Goal: Task Accomplishment & Management: Complete application form

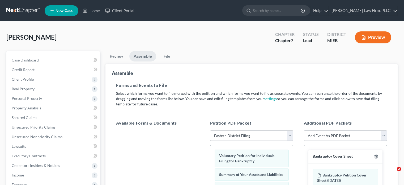
select select "2"
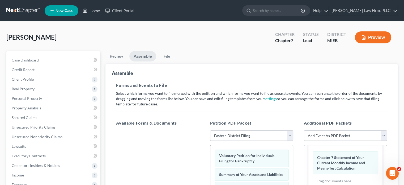
click at [88, 8] on link "Home" at bounding box center [91, 11] width 23 height 10
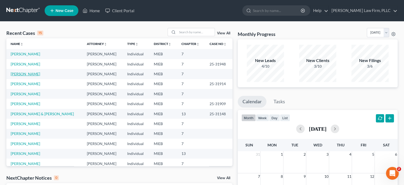
click at [34, 74] on link "[PERSON_NAME]" at bounding box center [25, 73] width 29 height 5
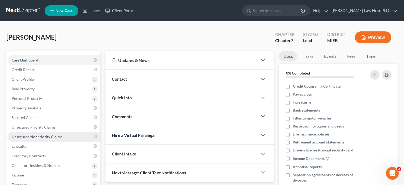
click at [26, 135] on span "Unsecured Nonpriority Claims" at bounding box center [37, 136] width 51 height 5
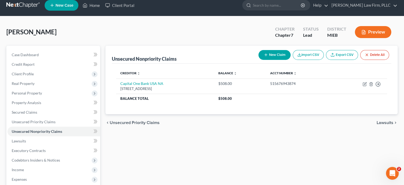
scroll to position [6, 0]
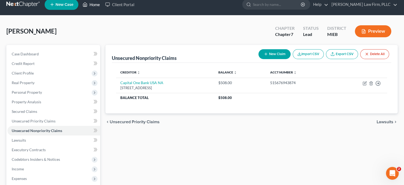
click at [92, 6] on link "Home" at bounding box center [91, 5] width 23 height 10
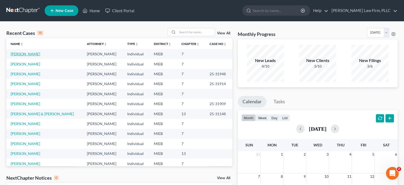
click at [35, 53] on link "[PERSON_NAME]" at bounding box center [25, 54] width 29 height 5
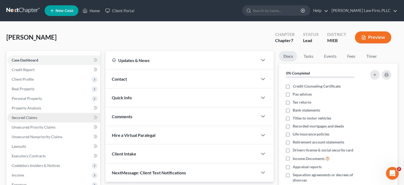
click at [27, 116] on span "Secured Claims" at bounding box center [25, 117] width 26 height 5
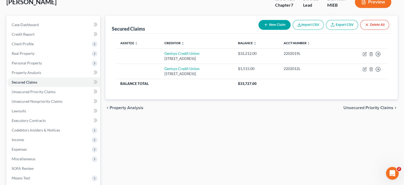
scroll to position [36, 0]
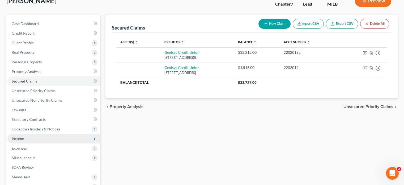
click at [19, 138] on span "Income" at bounding box center [18, 138] width 12 height 5
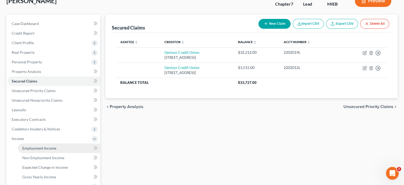
click at [27, 146] on span "Employment Income" at bounding box center [39, 148] width 34 height 5
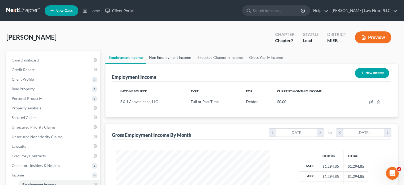
click at [177, 56] on link "Non Employment Income" at bounding box center [170, 57] width 48 height 13
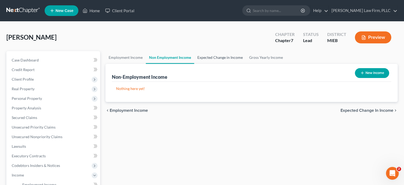
click at [209, 56] on link "Expected Change in Income" at bounding box center [220, 57] width 52 height 13
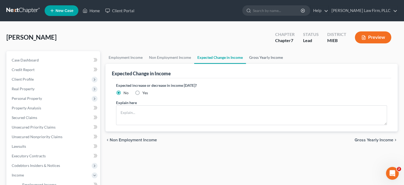
click at [259, 56] on link "Gross Yearly Income" at bounding box center [266, 57] width 40 height 13
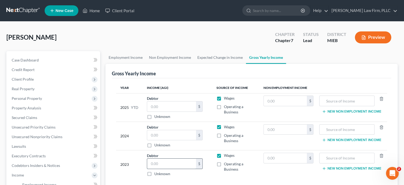
click at [181, 161] on input "text" at bounding box center [171, 163] width 49 height 10
click at [170, 136] on input "text" at bounding box center [171, 135] width 49 height 10
type input "38,290"
click at [163, 161] on input "text" at bounding box center [171, 163] width 49 height 10
type input "33,579"
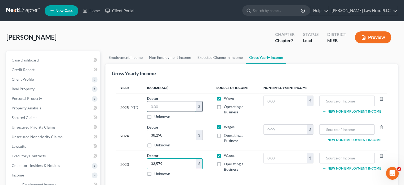
click at [167, 108] on input "text" at bounding box center [171, 106] width 49 height 10
type input "7,769"
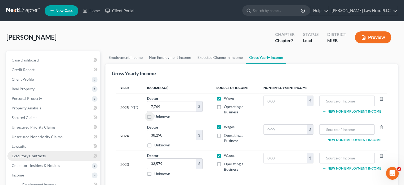
click at [45, 159] on link "Executory Contracts" at bounding box center [53, 156] width 93 height 10
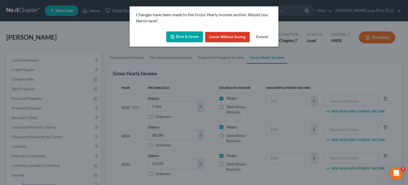
click at [184, 36] on button "Save & Leave" at bounding box center [184, 36] width 37 height 11
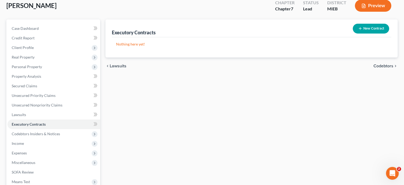
scroll to position [32, 0]
click at [33, 142] on span "Income" at bounding box center [53, 143] width 93 height 10
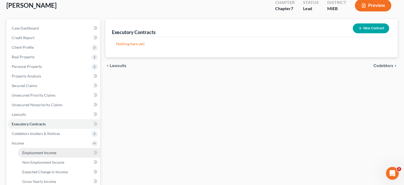
click at [33, 153] on span "Employment Income" at bounding box center [39, 152] width 34 height 5
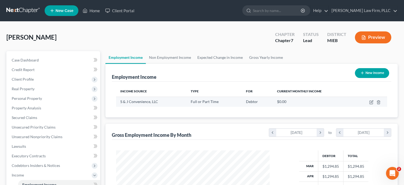
scroll to position [95, 164]
click at [178, 56] on link "Non Employment Income" at bounding box center [170, 57] width 48 height 13
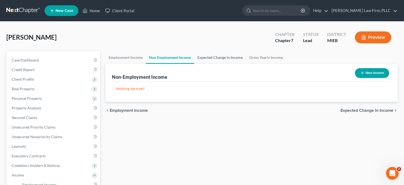
click at [207, 56] on link "Expected Change in Income" at bounding box center [220, 57] width 52 height 13
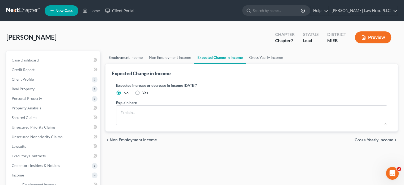
click at [136, 58] on link "Employment Income" at bounding box center [125, 57] width 40 height 13
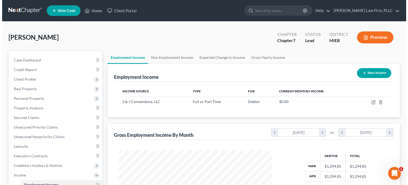
scroll to position [95, 164]
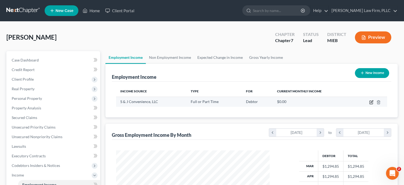
click at [372, 104] on icon "button" at bounding box center [371, 102] width 3 height 3
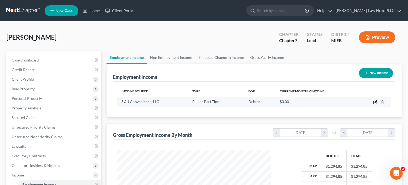
select select "0"
select select "23"
select select "0"
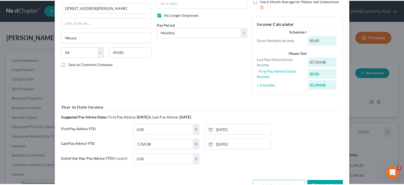
scroll to position [70, 0]
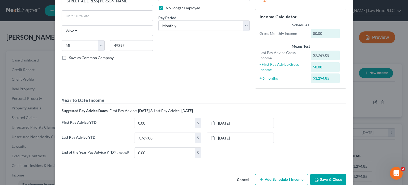
click at [321, 182] on button "Save & Close" at bounding box center [328, 179] width 36 height 11
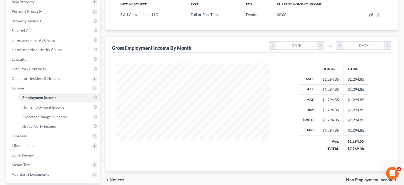
scroll to position [99, 0]
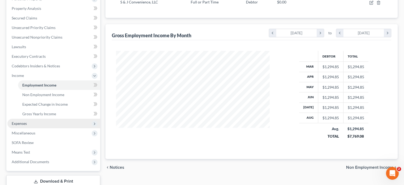
click at [49, 123] on span "Expenses" at bounding box center [53, 123] width 93 height 10
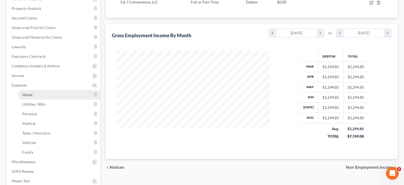
click at [40, 92] on link "Home" at bounding box center [59, 95] width 82 height 10
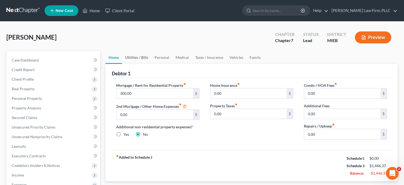
click at [132, 57] on link "Utilities / Bills" at bounding box center [136, 57] width 29 height 13
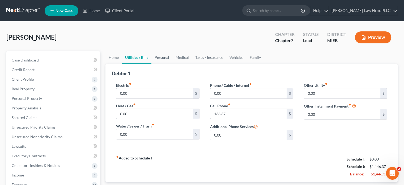
click at [160, 55] on link "Personal" at bounding box center [161, 57] width 21 height 13
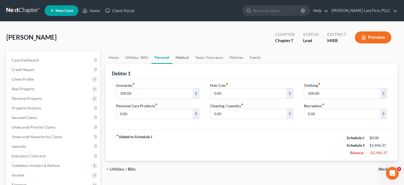
click at [183, 56] on link "Medical" at bounding box center [182, 57] width 20 height 13
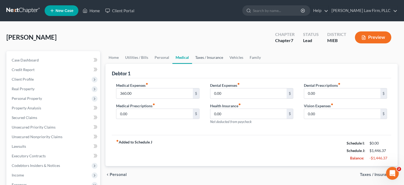
click at [210, 56] on link "Taxes / Insurance" at bounding box center [209, 57] width 34 height 13
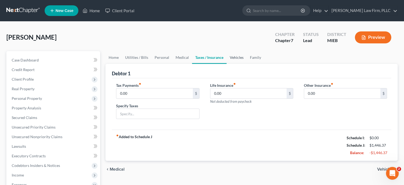
click at [239, 57] on link "Vehicles" at bounding box center [237, 57] width 20 height 13
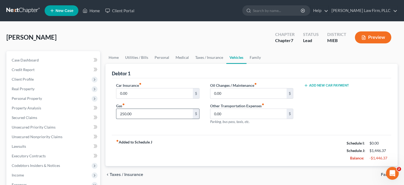
click at [121, 109] on input "250.00" at bounding box center [154, 114] width 76 height 10
click at [123, 113] on input "250.00" at bounding box center [154, 114] width 76 height 10
type input "150.00"
click at [254, 56] on link "Family" at bounding box center [256, 57] width 18 height 13
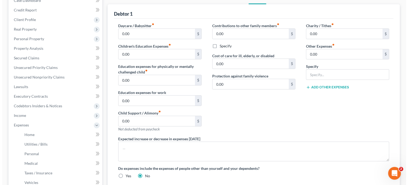
scroll to position [119, 0]
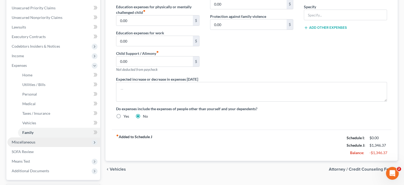
click at [14, 139] on span "Miscellaneous" at bounding box center [53, 142] width 93 height 10
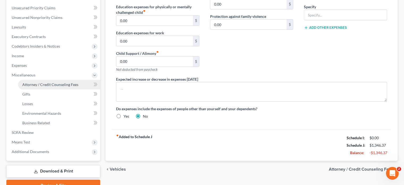
click at [51, 84] on span "Attorney / Credit Counseling Fees" at bounding box center [50, 84] width 56 height 5
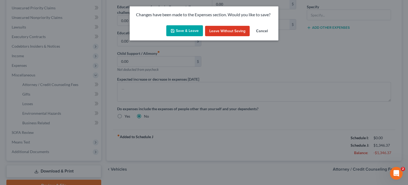
click at [181, 30] on button "Save & Leave" at bounding box center [184, 30] width 37 height 11
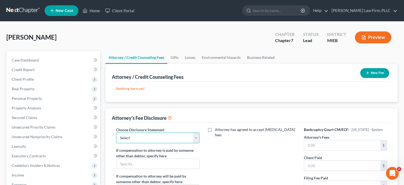
click at [164, 133] on select "Select Pursuant to F.R. Bankr.P 2016(b) Attorney [PERSON_NAME]" at bounding box center [157, 137] width 83 height 11
select select "0"
click at [116, 132] on select "Select Pursuant to F.R. Bankr.P 2016(b) Attorney [PERSON_NAME]" at bounding box center [157, 137] width 83 height 11
click at [339, 147] on input "text" at bounding box center [342, 145] width 76 height 10
type input "1,300"
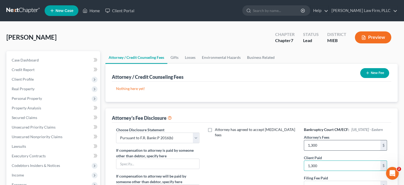
type input "1,300"
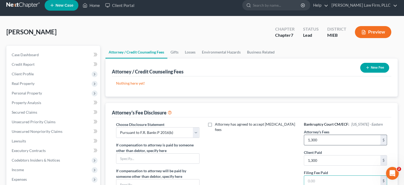
type input "2"
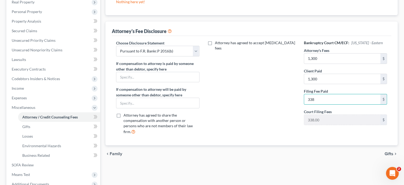
scroll to position [88, 0]
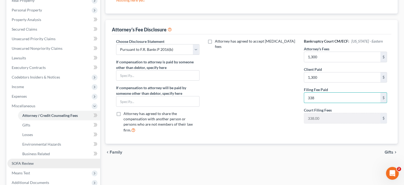
type input "338"
click at [35, 164] on link "SOFA Review" at bounding box center [53, 163] width 93 height 10
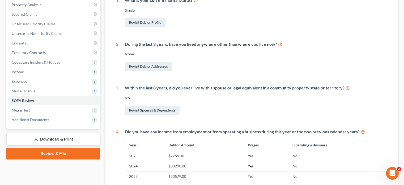
scroll to position [103, 0]
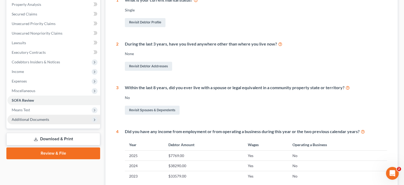
click at [40, 117] on span "Additional Documents" at bounding box center [30, 119] width 37 height 5
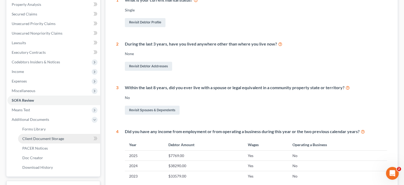
click at [41, 139] on span "Client Document Storage" at bounding box center [43, 138] width 42 height 5
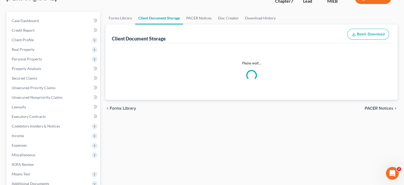
select select "6"
select select "7"
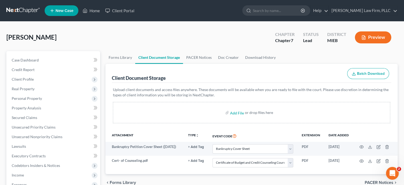
click at [223, 106] on div "Add File or drop files here" at bounding box center [251, 112] width 277 height 21
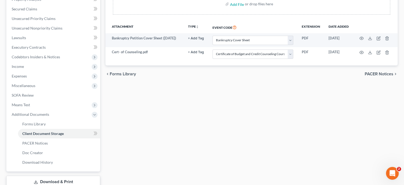
scroll to position [110, 0]
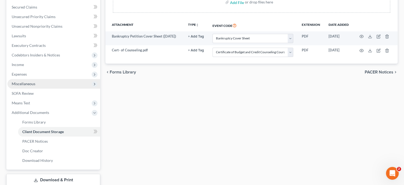
click at [58, 85] on span "Miscellaneous" at bounding box center [53, 84] width 93 height 10
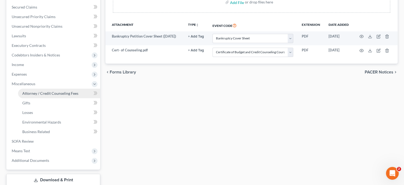
click at [58, 90] on link "Attorney / Credit Counseling Fees" at bounding box center [59, 93] width 82 height 10
select select "0"
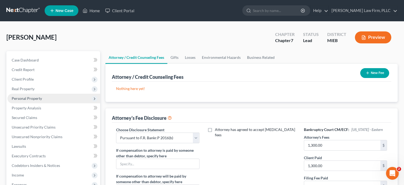
click at [28, 98] on span "Personal Property" at bounding box center [27, 98] width 30 height 5
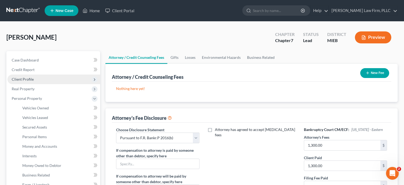
click at [24, 78] on span "Client Profile" at bounding box center [23, 79] width 22 height 5
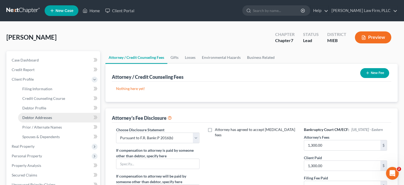
click at [37, 118] on span "Debtor Addresses" at bounding box center [37, 117] width 30 height 5
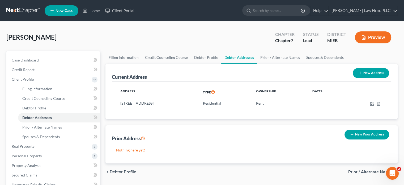
click at [370, 132] on button "New Prior Address" at bounding box center [367, 134] width 45 height 10
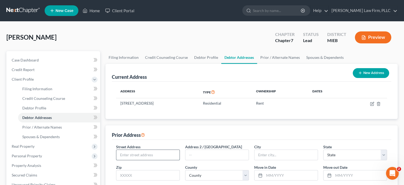
click at [154, 150] on input "text" at bounding box center [147, 155] width 63 height 10
type input "[STREET_ADDRESS]"
type input "[GEOGRAPHIC_DATA]"
select select "23"
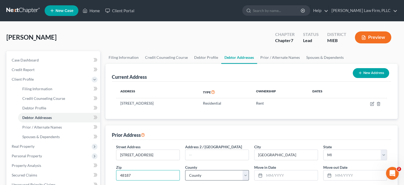
type input "48187"
click at [217, 175] on select "[GEOGRAPHIC_DATA] [GEOGRAPHIC_DATA] [GEOGRAPHIC_DATA] [GEOGRAPHIC_DATA] [GEOGRA…" at bounding box center [217, 175] width 64 height 11
select select "81"
click at [281, 172] on input "text" at bounding box center [290, 175] width 53 height 10
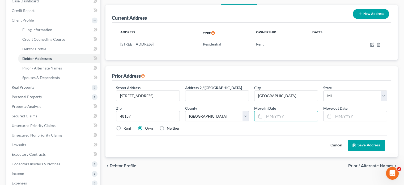
scroll to position [58, 0]
type input "03/2023"
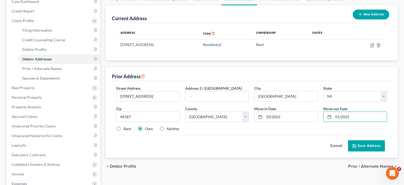
type input "01/2025"
click at [124, 127] on label "Rent" at bounding box center [128, 128] width 8 height 5
click at [126, 127] on input "Rent" at bounding box center [127, 127] width 3 height 3
radio input "true"
click at [363, 145] on button "Save Address" at bounding box center [366, 145] width 37 height 11
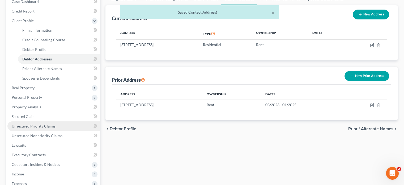
click at [51, 126] on span "Unsecured Priority Claims" at bounding box center [34, 126] width 44 height 5
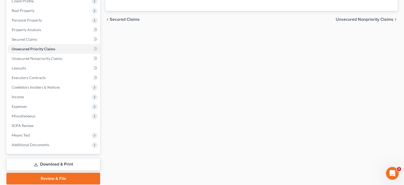
scroll to position [79, 0]
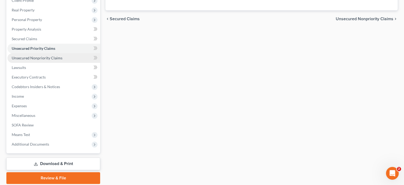
click at [44, 57] on span "Unsecured Nonpriority Claims" at bounding box center [37, 58] width 51 height 5
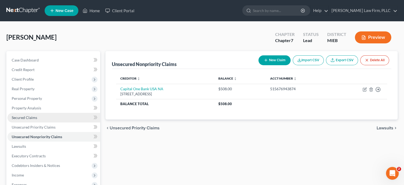
click at [35, 115] on span "Secured Claims" at bounding box center [25, 117] width 26 height 5
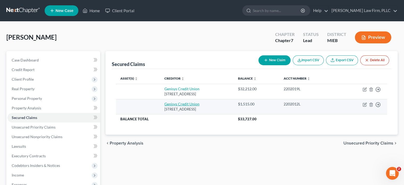
click at [172, 102] on link "Genisys Credit Union" at bounding box center [181, 103] width 35 height 5
select select "23"
select select "0"
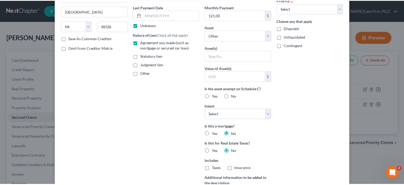
scroll to position [142, 0]
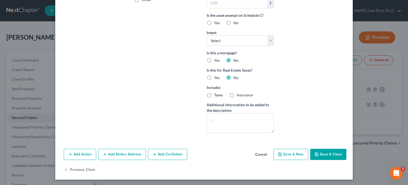
click at [265, 153] on button "Cancel" at bounding box center [261, 154] width 20 height 11
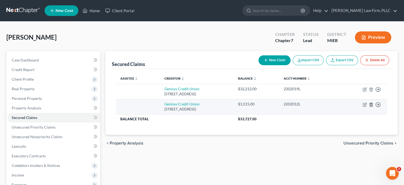
click at [372, 103] on icon "button" at bounding box center [371, 104] width 4 height 4
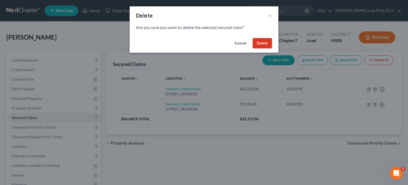
click at [261, 41] on button "Delete" at bounding box center [262, 43] width 19 height 11
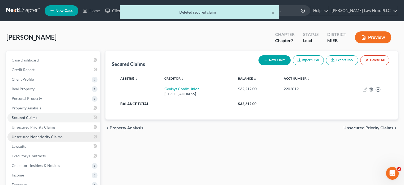
click at [50, 138] on span "Unsecured Nonpriority Claims" at bounding box center [37, 136] width 51 height 5
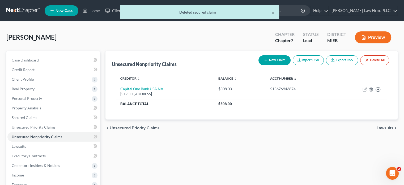
click at [276, 63] on button "New Claim" at bounding box center [275, 60] width 32 height 10
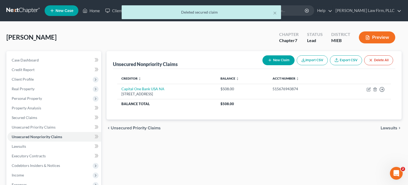
select select "0"
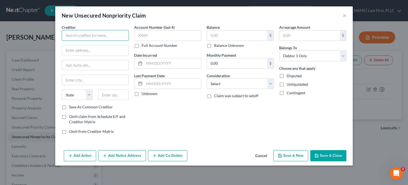
click at [127, 34] on input "text" at bounding box center [95, 35] width 67 height 11
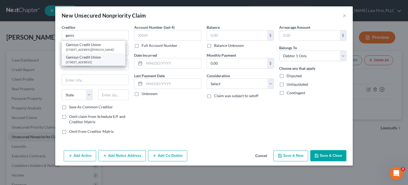
click at [95, 60] on div "[STREET_ADDRESS]" at bounding box center [93, 62] width 55 height 5
type input "Genisys Credit Union"
type input "[STREET_ADDRESS]"
type input "[GEOGRAPHIC_DATA]"
select select "23"
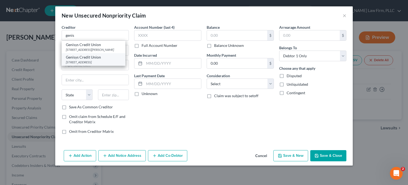
type input "48326"
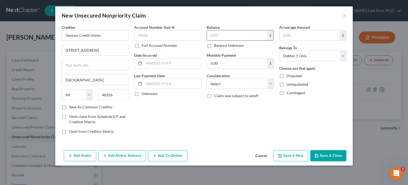
click at [215, 35] on input "text" at bounding box center [237, 35] width 60 height 10
type input "1,515"
click at [246, 82] on select "Select Cable / Satellite Services Collection Agency Credit Card Debt Debt Couns…" at bounding box center [240, 83] width 67 height 11
select select "4"
click at [207, 78] on select "Select Cable / Satellite Services Collection Agency Credit Card Debt Debt Couns…" at bounding box center [240, 83] width 67 height 11
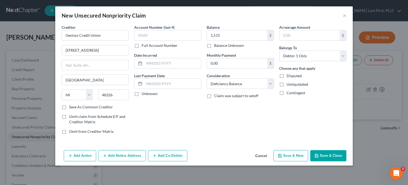
click at [328, 156] on button "Save & Close" at bounding box center [328, 155] width 36 height 11
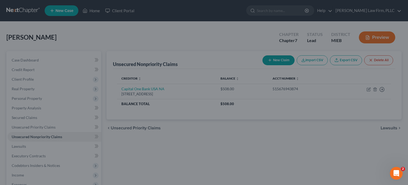
type input "1,515.00"
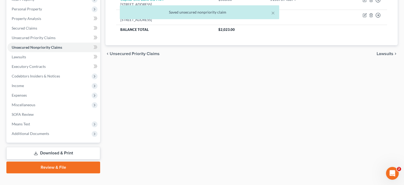
scroll to position [94, 0]
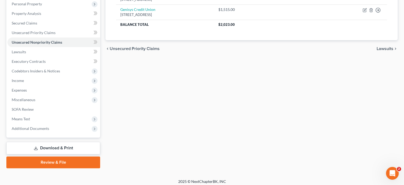
click at [87, 148] on link "Download & Print" at bounding box center [53, 148] width 94 height 12
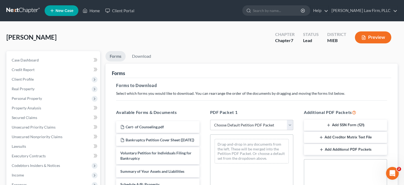
click at [288, 124] on select "Choose Default Petition PDF Packet Complete Bankruptcy Petition (all forms and …" at bounding box center [251, 125] width 83 height 11
select select "0"
click at [210, 120] on select "Choose Default Petition PDF Packet Complete Bankruptcy Petition (all forms and …" at bounding box center [251, 125] width 83 height 11
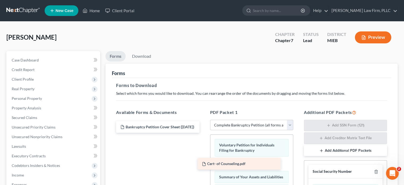
drag, startPoint x: 175, startPoint y: 127, endPoint x: 257, endPoint y: 164, distance: 89.6
click at [204, 133] on div "Cert- of Counseling.pdf Cert- of Counseling.pdf Bankruptcy Petition Cover Sheet…" at bounding box center [158, 127] width 92 height 12
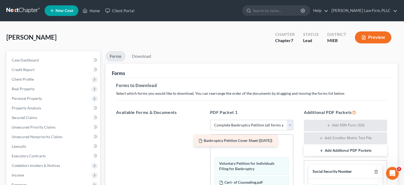
drag, startPoint x: 156, startPoint y: 121, endPoint x: 235, endPoint y: 135, distance: 79.4
click at [204, 120] on div "Bankruptcy Petition Cover Sheet ([DATE]) Bankruptcy Petition Cover Sheet ([DATE…" at bounding box center [158, 120] width 92 height 0
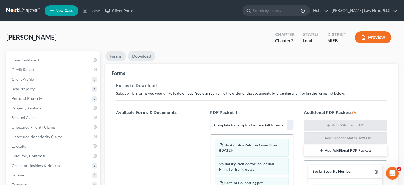
click at [140, 56] on link "Download" at bounding box center [142, 56] width 28 height 10
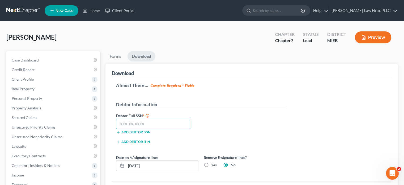
click at [139, 124] on input "text" at bounding box center [153, 123] width 75 height 11
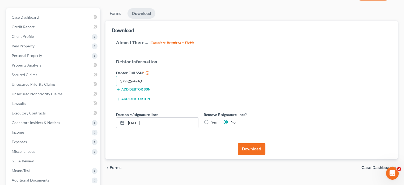
scroll to position [62, 0]
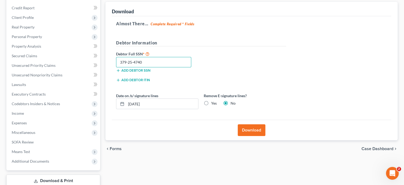
type input "379-25-4740"
click at [247, 129] on button "Download" at bounding box center [252, 130] width 28 height 12
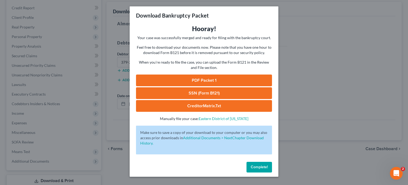
click at [218, 95] on link "SSN (Form B121)" at bounding box center [204, 93] width 136 height 12
click at [217, 80] on link "PDF Packet 1" at bounding box center [204, 80] width 136 height 12
click at [259, 168] on span "Complete!" at bounding box center [259, 166] width 17 height 5
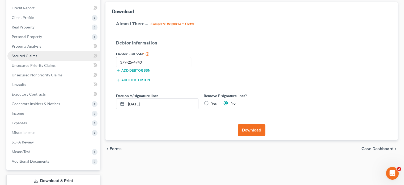
click at [33, 57] on span "Secured Claims" at bounding box center [25, 55] width 26 height 5
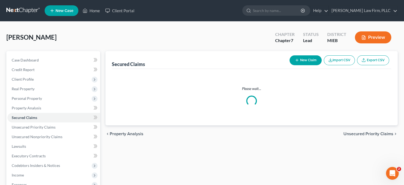
click at [120, 82] on div "Please wait..." at bounding box center [251, 97] width 279 height 56
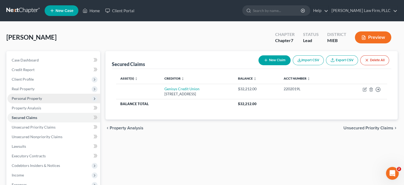
click at [35, 98] on span "Personal Property" at bounding box center [27, 98] width 30 height 5
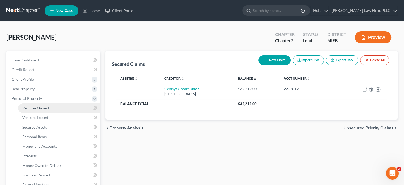
click at [34, 109] on span "Vehicles Owned" at bounding box center [35, 107] width 27 height 5
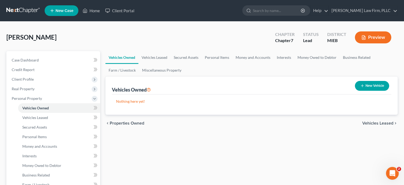
click at [367, 85] on button "New Vehicle" at bounding box center [372, 86] width 34 height 10
select select "0"
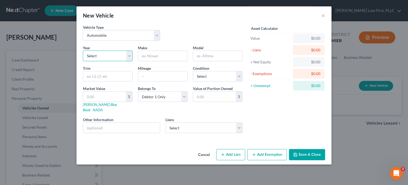
click at [115, 60] on select "Select 2026 2025 2024 2023 2022 2021 2020 2019 2018 2017 2016 2015 2014 2013 20…" at bounding box center [108, 55] width 50 height 11
select select "9"
click at [83, 50] on select "Select 2026 2025 2024 2023 2022 2021 2020 2019 2018 2017 2016 2015 2014 2013 20…" at bounding box center [108, 55] width 50 height 11
click at [161, 56] on input "text" at bounding box center [162, 56] width 49 height 10
type input "BMW"
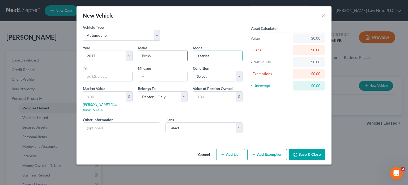
type input "3 series"
click at [135, 122] on input "text" at bounding box center [121, 127] width 77 height 10
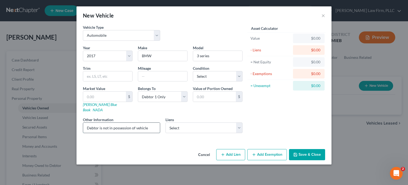
type input "Debtor is not in possession of vehicle"
drag, startPoint x: 176, startPoint y: 120, endPoint x: 195, endPoint y: 135, distance: 24.4
click at [195, 135] on div "Vehicle Type Select Automobile Truck Trailer Watercraft Aircraft Motor Home Atv…" at bounding box center [204, 85] width 255 height 122
select select "23"
select select "3"
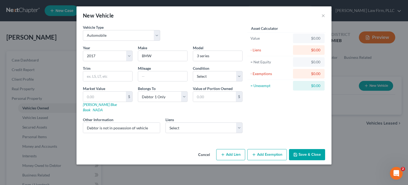
select select "0"
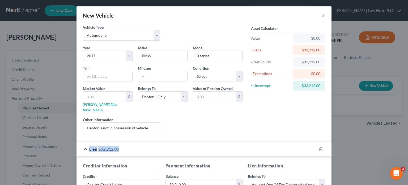
drag, startPoint x: 195, startPoint y: 135, endPoint x: 370, endPoint y: 127, distance: 175.5
click at [370, 127] on div "New Vehicle × Vehicle Type Select Automobile Truck Trailer Watercraft Aircraft …" at bounding box center [204, 92] width 408 height 185
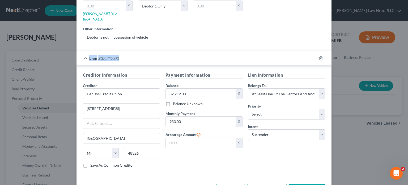
scroll to position [105, 0]
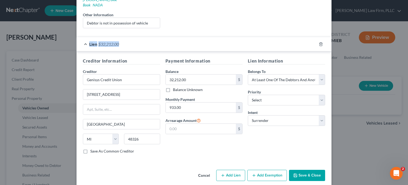
click at [316, 170] on button "Save & Close" at bounding box center [307, 175] width 36 height 11
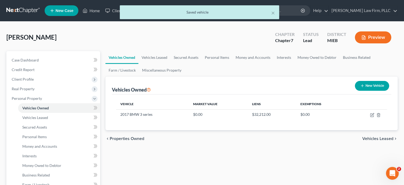
click at [378, 38] on button "Preview" at bounding box center [373, 37] width 36 height 12
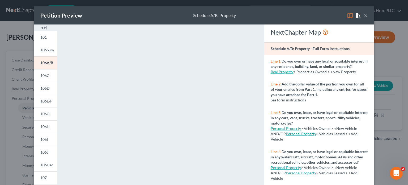
click at [308, 159] on p "Line 4: Do you own, lease, or have legal or equitable interest in any watercraf…" at bounding box center [319, 157] width 97 height 16
